Goal: Task Accomplishment & Management: Complete application form

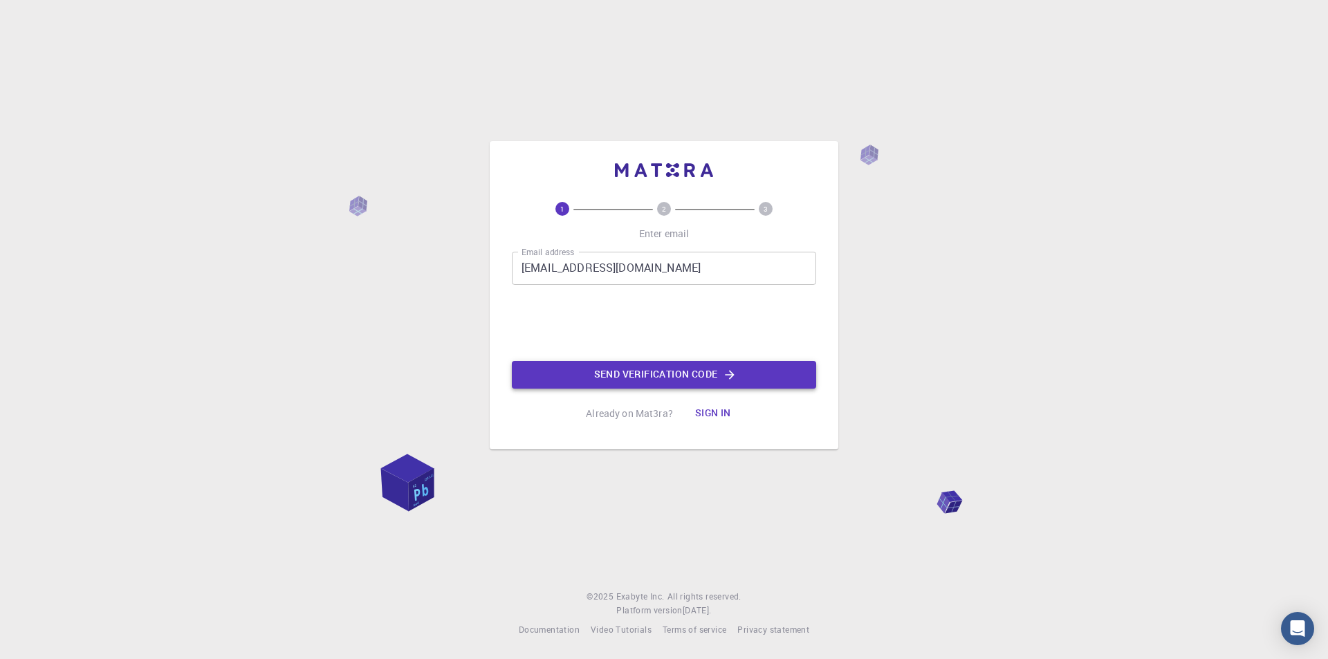
click at [614, 380] on button "Send verification code" at bounding box center [664, 375] width 304 height 28
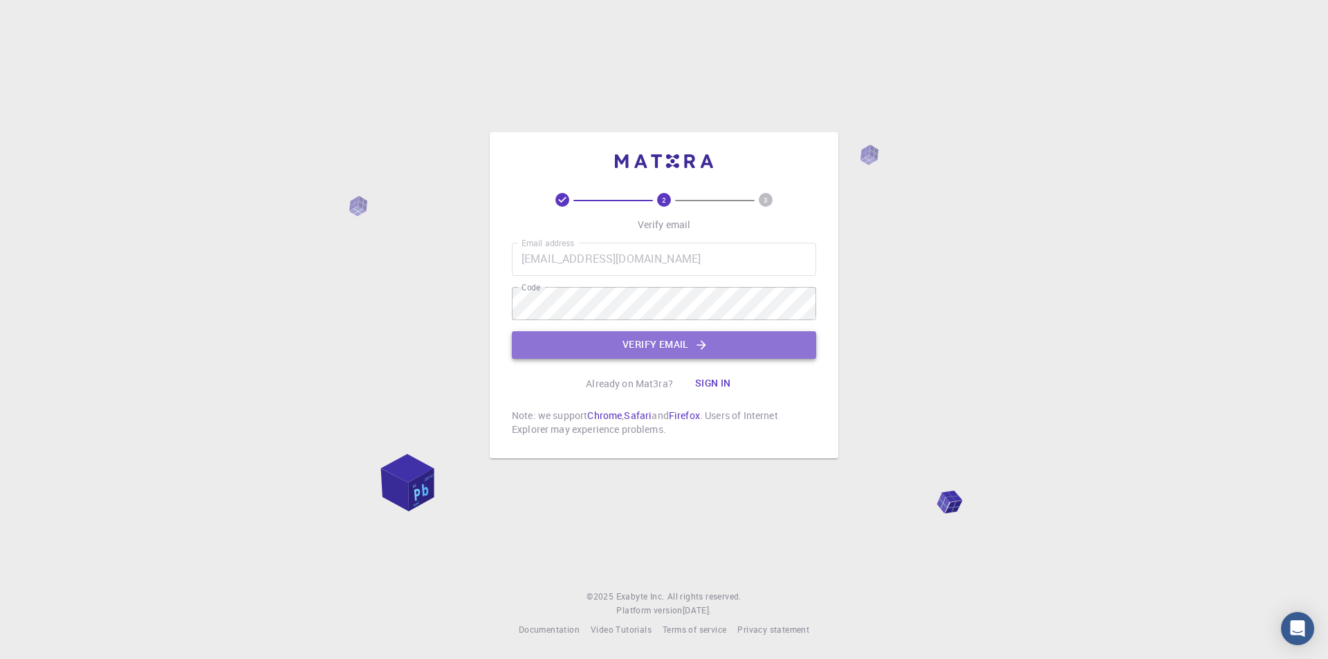
click at [659, 342] on button "Verify email" at bounding box center [664, 345] width 304 height 28
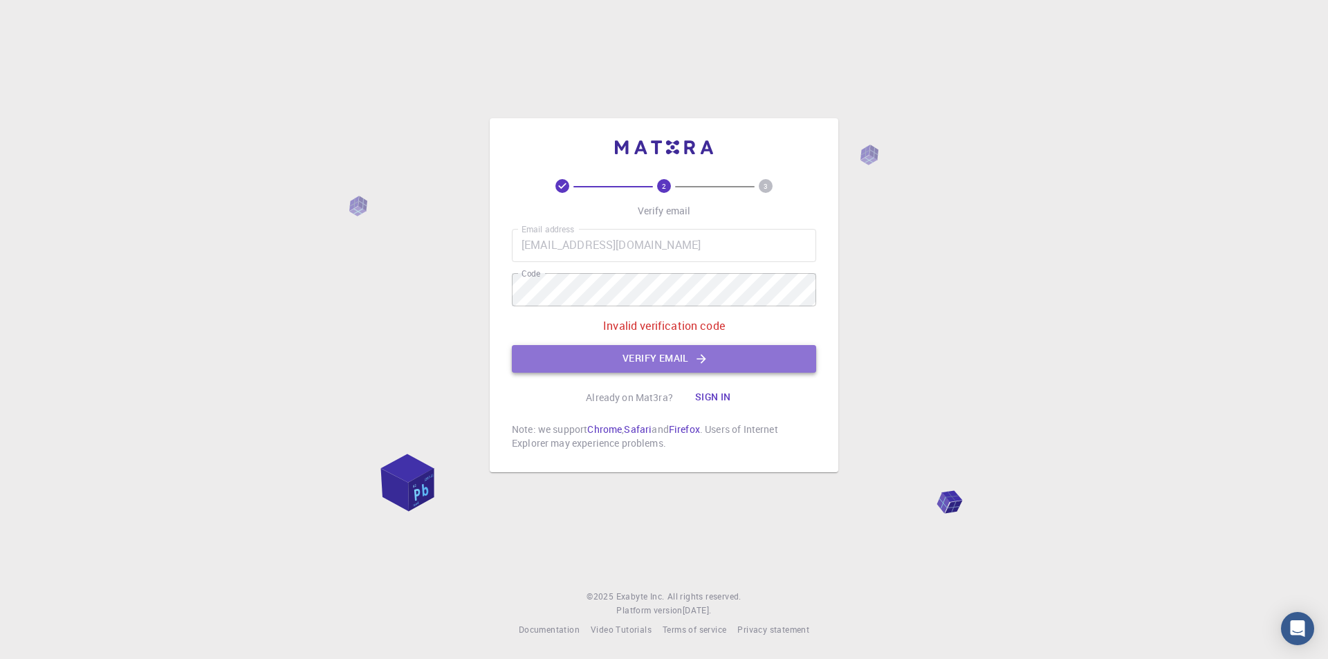
click at [688, 349] on button "Verify email" at bounding box center [664, 359] width 304 height 28
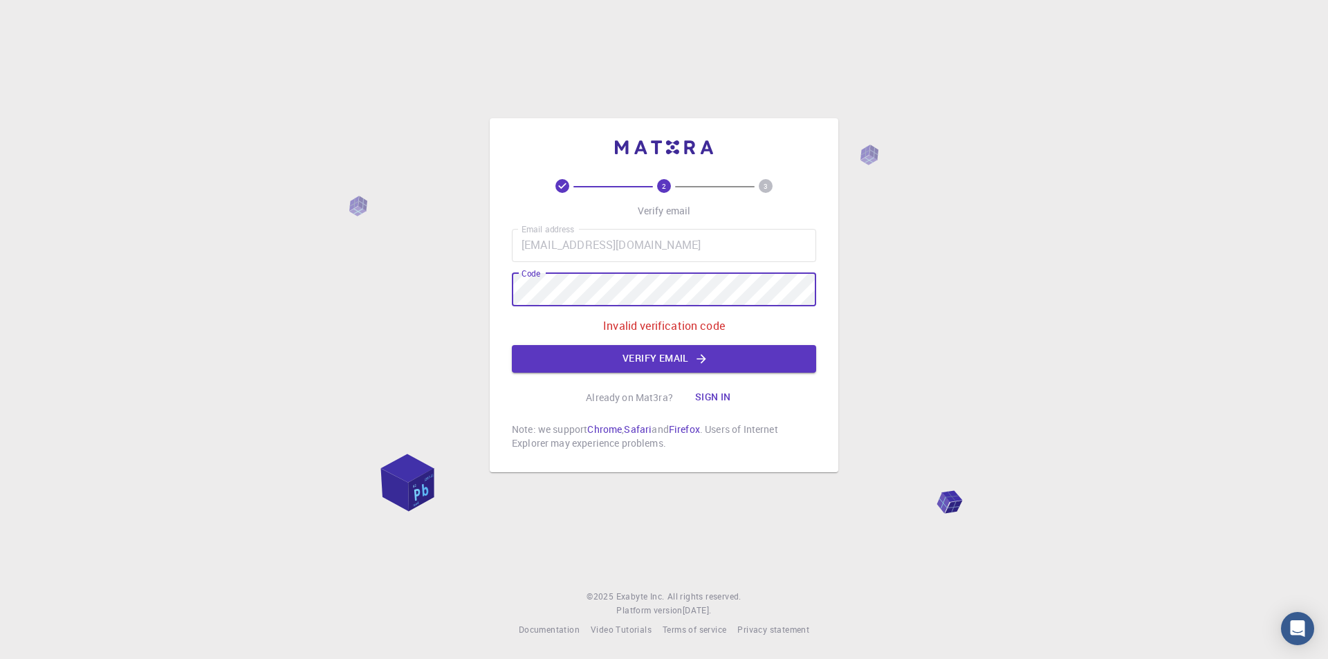
click at [612, 358] on button "Verify email" at bounding box center [664, 359] width 304 height 28
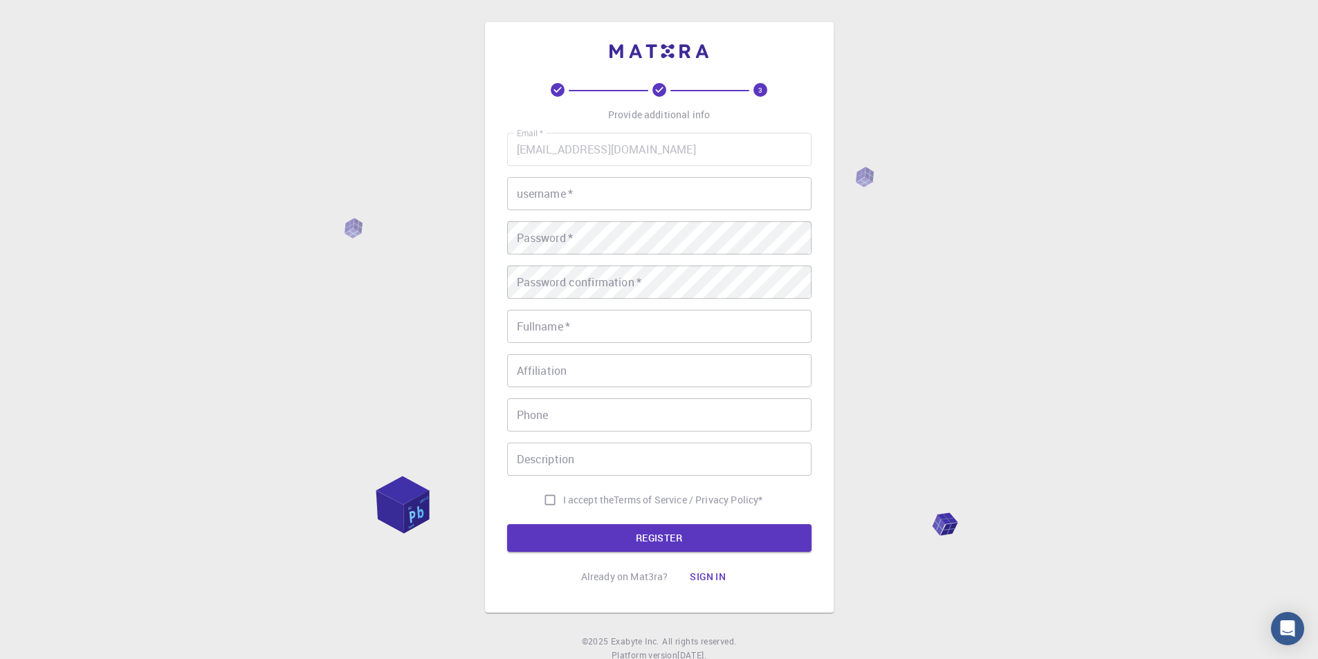
click at [526, 203] on input "username   *" at bounding box center [659, 193] width 304 height 33
type input "amine"
click at [613, 333] on input "Fullname   *" at bounding box center [659, 326] width 304 height 33
type input "medjmadj"
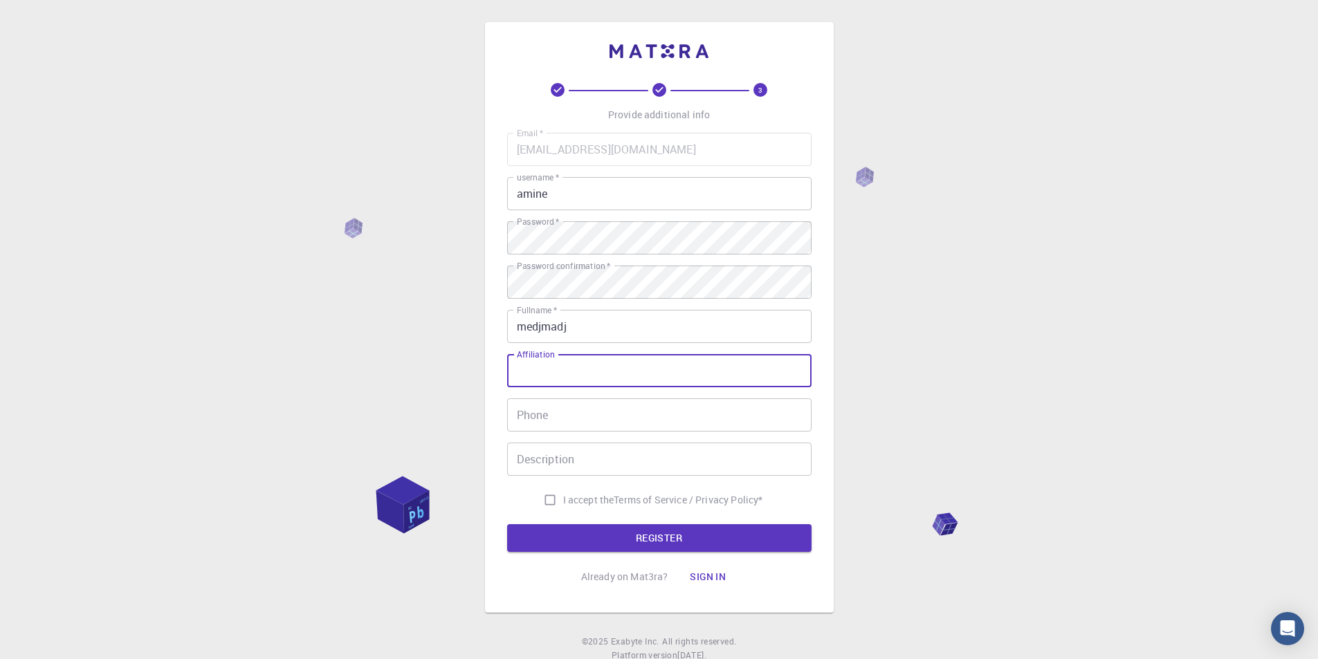
click at [696, 370] on input "Affiliation" at bounding box center [659, 370] width 304 height 33
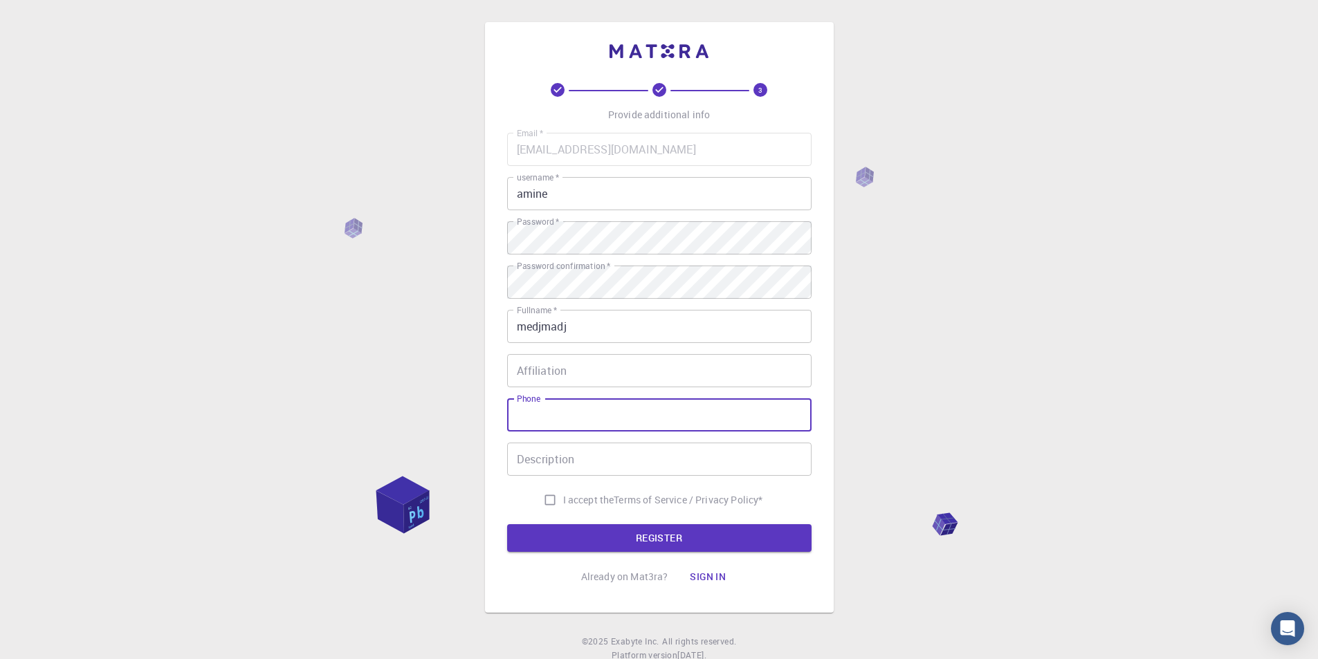
click at [570, 413] on input "Phone" at bounding box center [659, 414] width 304 height 33
type input "0661550089"
click at [546, 498] on input "I accept the Terms of Service / Privacy Policy *" at bounding box center [550, 500] width 26 height 26
checkbox input "true"
click at [576, 531] on button "REGISTER" at bounding box center [659, 538] width 304 height 28
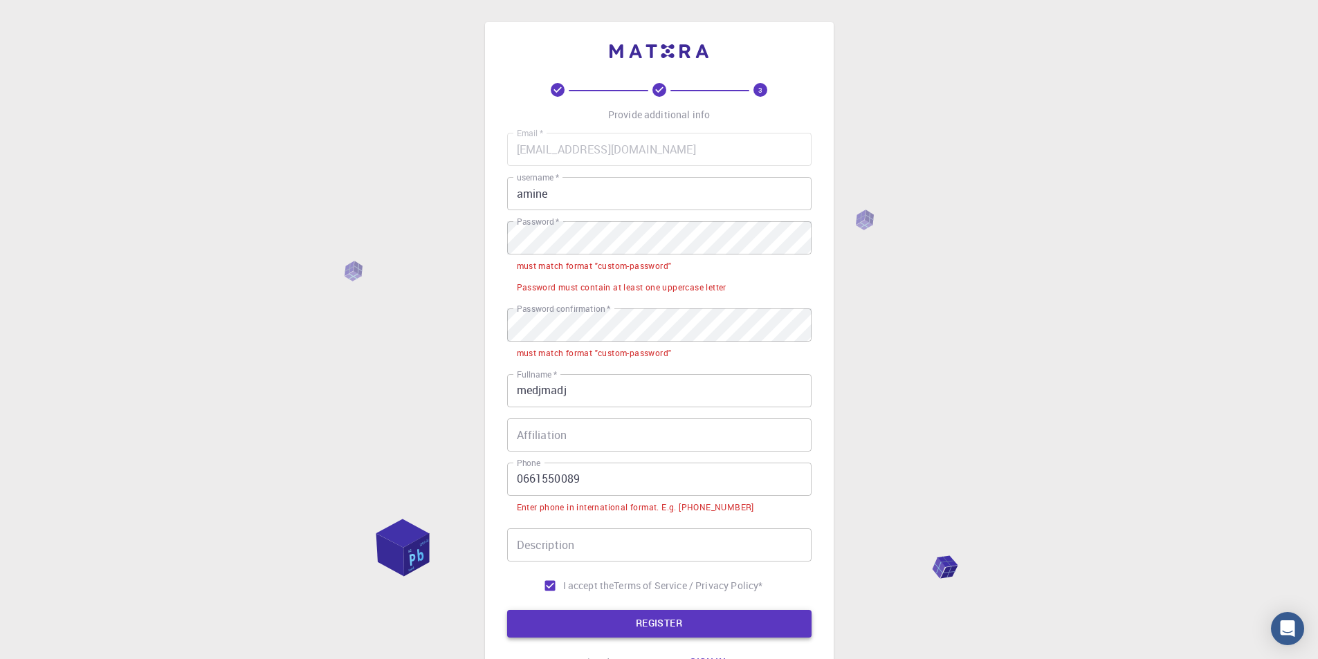
drag, startPoint x: 609, startPoint y: 607, endPoint x: 623, endPoint y: 635, distance: 30.9
click at [613, 619] on form "Email   * [EMAIL_ADDRESS][DOMAIN_NAME] Email   * username   * amine username   …" at bounding box center [659, 385] width 304 height 505
click at [623, 635] on button "REGISTER" at bounding box center [659, 624] width 304 height 28
